Goal: Check status: Check status

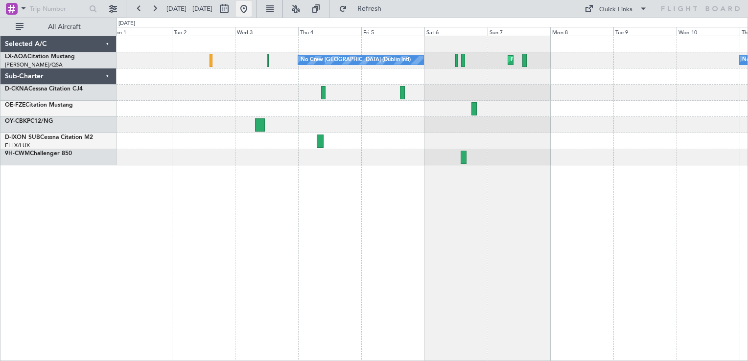
click at [252, 11] on button at bounding box center [244, 9] width 16 height 16
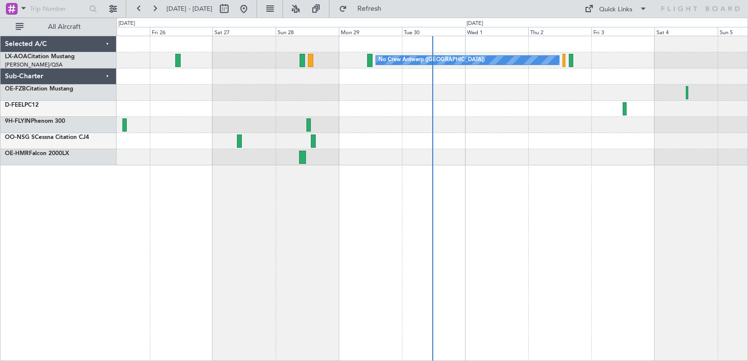
click at [488, 144] on div at bounding box center [432, 141] width 631 height 16
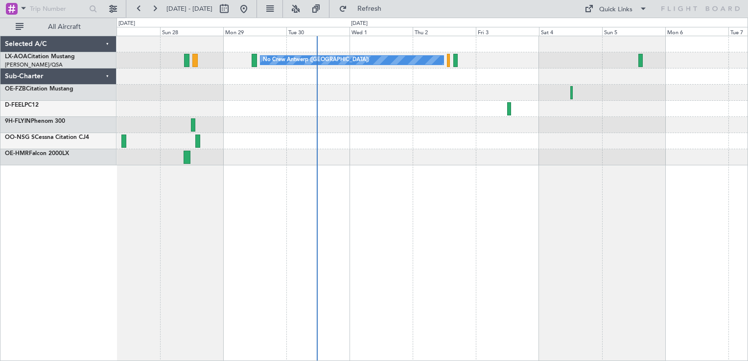
click at [351, 181] on div "No Crew Antwerp ([GEOGRAPHIC_DATA])" at bounding box center [433, 199] width 632 height 326
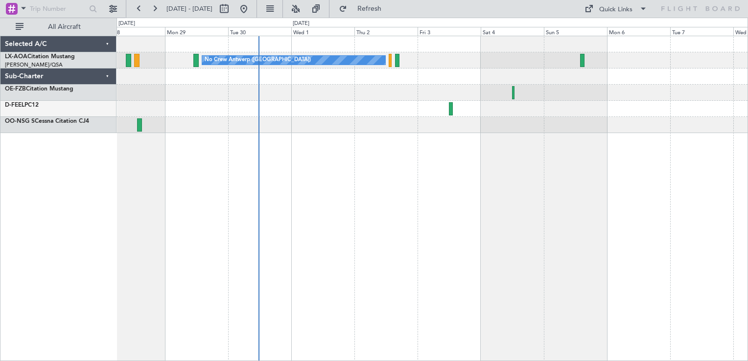
click at [352, 154] on div "No Crew Antwerp ([GEOGRAPHIC_DATA])" at bounding box center [433, 199] width 632 height 326
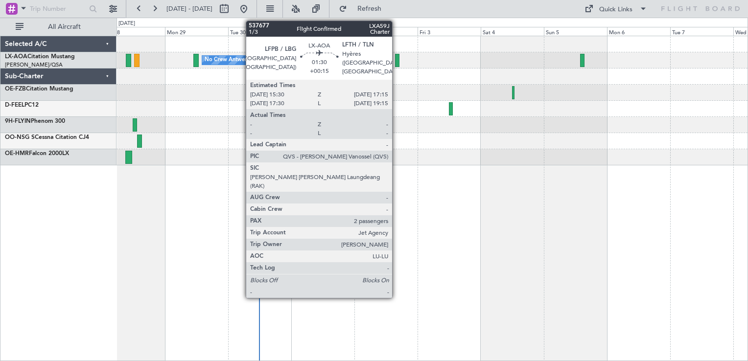
click at [397, 64] on div at bounding box center [397, 60] width 5 height 13
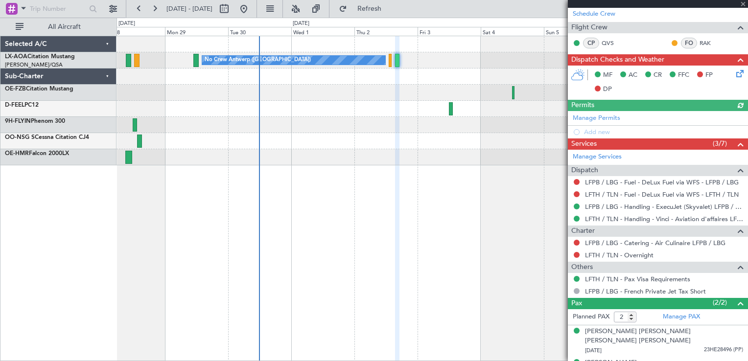
scroll to position [192, 0]
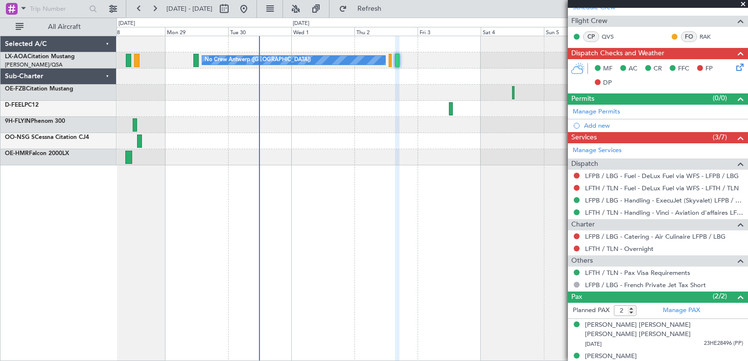
click at [745, 3] on span at bounding box center [744, 4] width 10 height 9
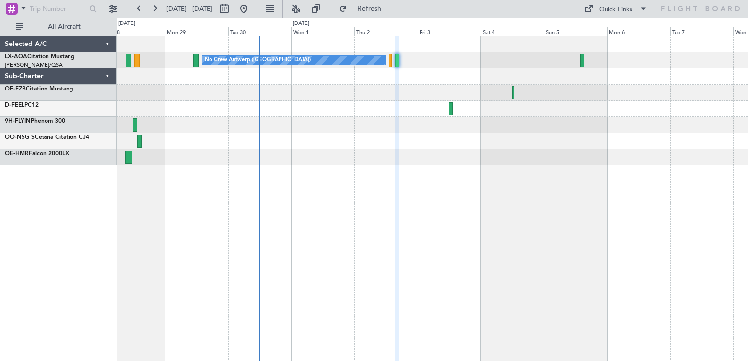
type input "0"
click at [252, 4] on button at bounding box center [244, 9] width 16 height 16
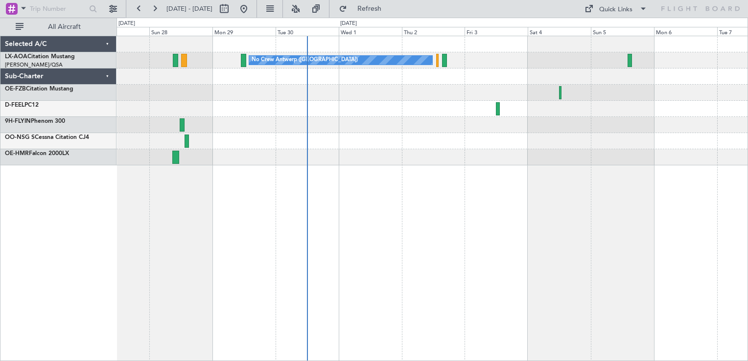
click at [377, 206] on div "No Crew Antwerp ([GEOGRAPHIC_DATA])" at bounding box center [433, 199] width 632 height 326
click at [392, 207] on div "No Crew Antwerp ([GEOGRAPHIC_DATA])" at bounding box center [433, 199] width 632 height 326
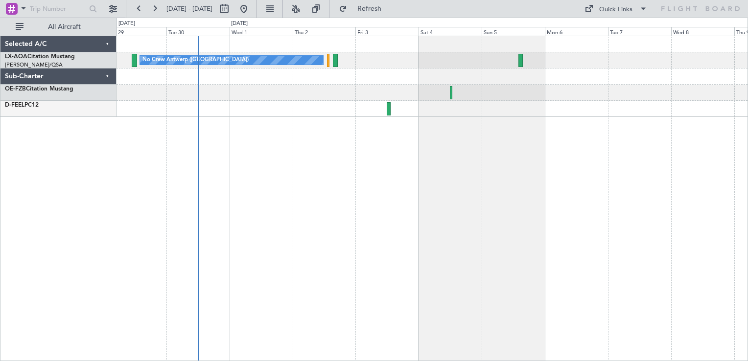
click at [625, 151] on div "No Crew Antwerp ([GEOGRAPHIC_DATA]) No Crew [GEOGRAPHIC_DATA] ([GEOGRAPHIC_DATA…" at bounding box center [433, 199] width 632 height 326
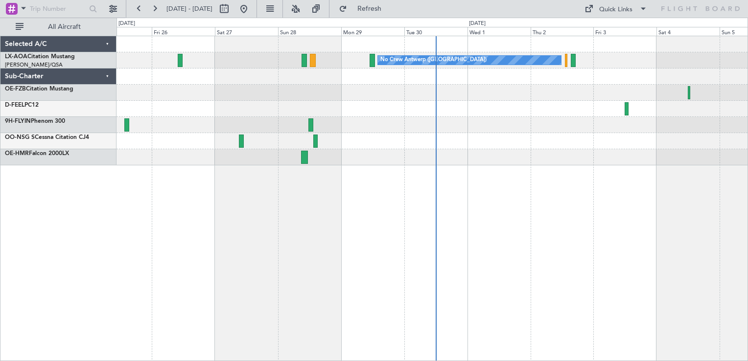
click at [276, 210] on div "No Crew Antwerp ([GEOGRAPHIC_DATA])" at bounding box center [433, 199] width 632 height 326
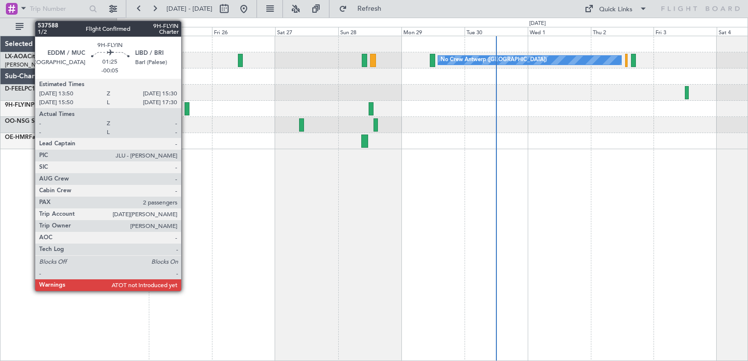
click at [186, 108] on div at bounding box center [187, 108] width 4 height 13
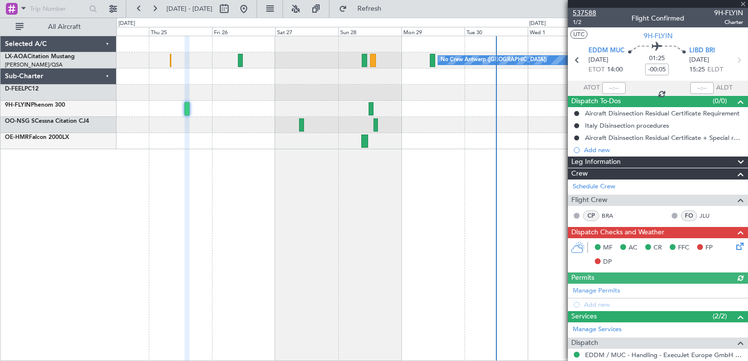
click at [580, 12] on span "537588" at bounding box center [585, 13] width 24 height 10
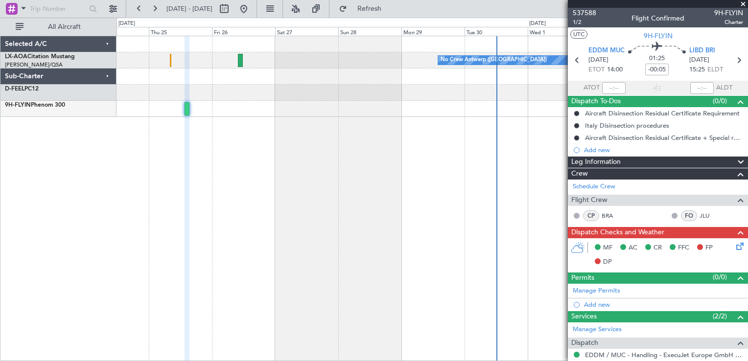
click at [741, 2] on span at bounding box center [744, 4] width 10 height 9
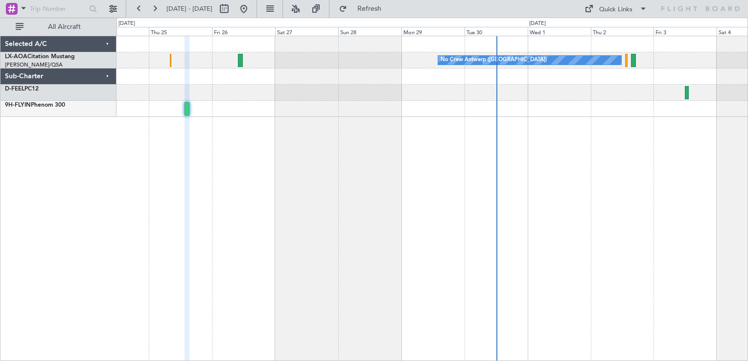
type input "0"
click at [535, 116] on div "No Crew Antwerp ([GEOGRAPHIC_DATA])" at bounding box center [433, 199] width 632 height 326
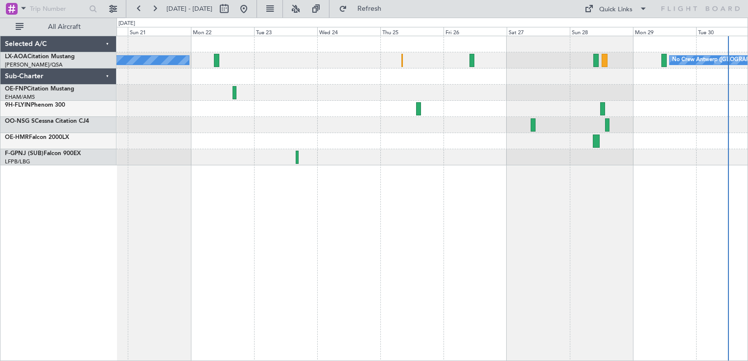
click at [259, 176] on div "No Crew Antwerp ([GEOGRAPHIC_DATA]) No [GEOGRAPHIC_DATA] ([GEOGRAPHIC_DATA]) [G…" at bounding box center [433, 199] width 632 height 326
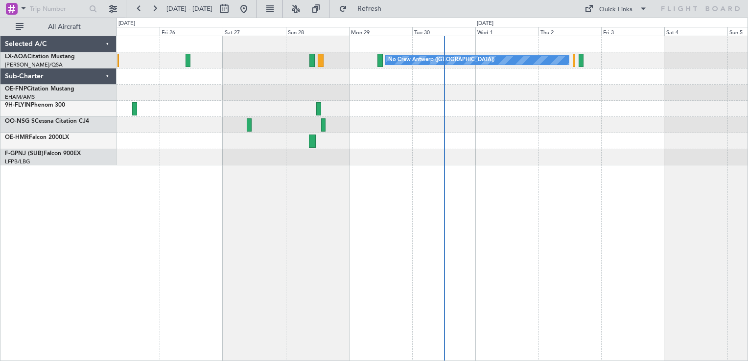
click at [441, 165] on div "No Crew Antwerp ([GEOGRAPHIC_DATA])" at bounding box center [432, 100] width 631 height 129
